Goal: Task Accomplishment & Management: Use online tool/utility

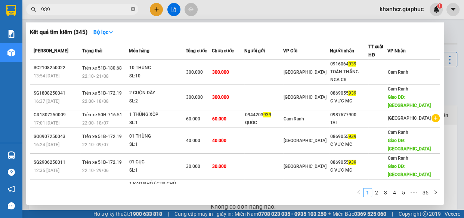
click at [132, 10] on icon "close-circle" at bounding box center [133, 9] width 4 height 4
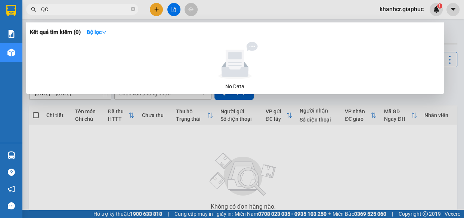
type input "Q"
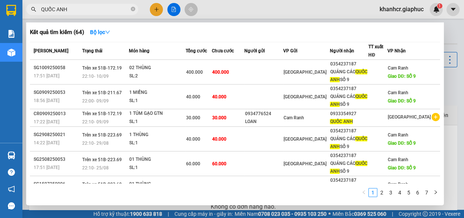
type input "QUỐC ANH"
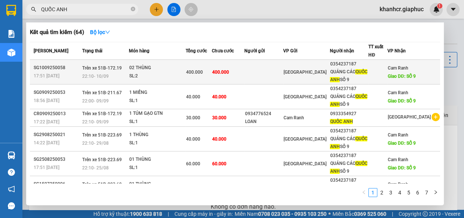
click at [281, 65] on td at bounding box center [263, 72] width 39 height 25
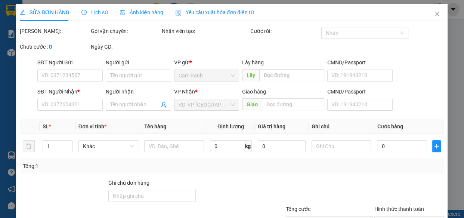
type input "0354237187"
type input "QUẢNG CÁO QUỐC ANH SỐ 9"
type input "SỐ 9"
type input "400.000"
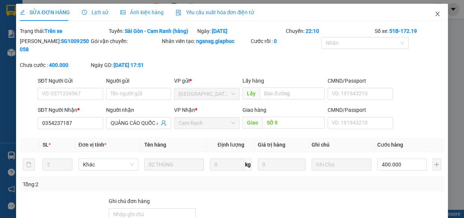
click at [435, 14] on icon "close" at bounding box center [438, 14] width 6 height 6
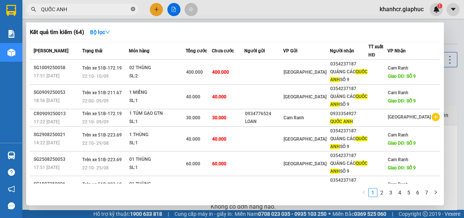
click at [133, 9] on icon "close-circle" at bounding box center [133, 9] width 4 height 4
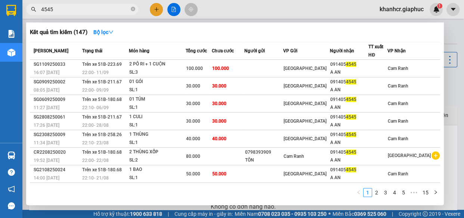
type input "4545"
